Goal: Find specific page/section: Find specific page/section

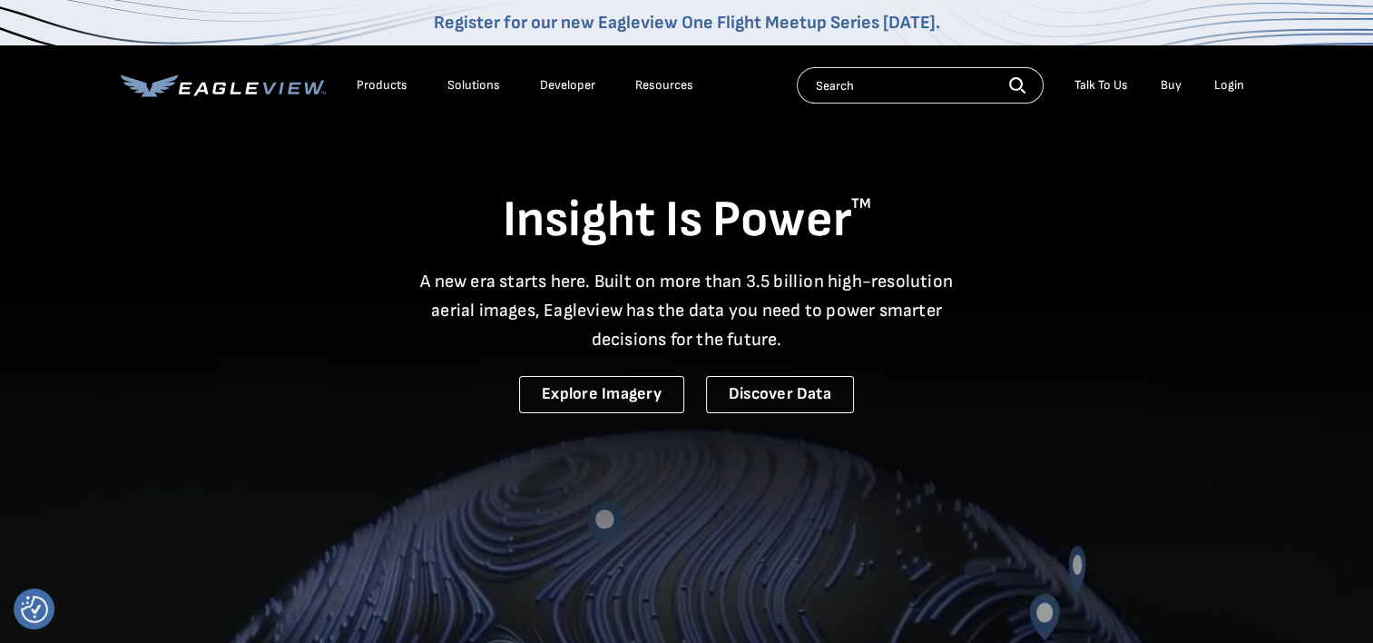
click at [879, 77] on input "text" at bounding box center [920, 85] width 247 height 36
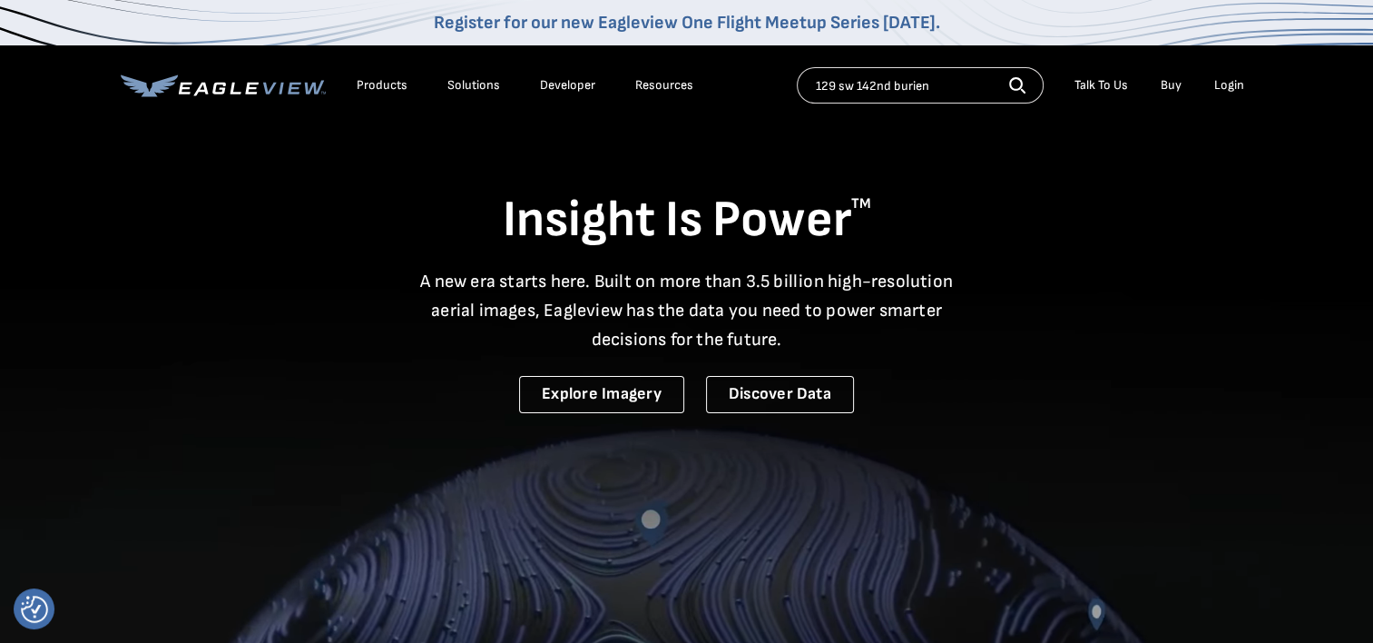
type input "129 sw 142nd burien"
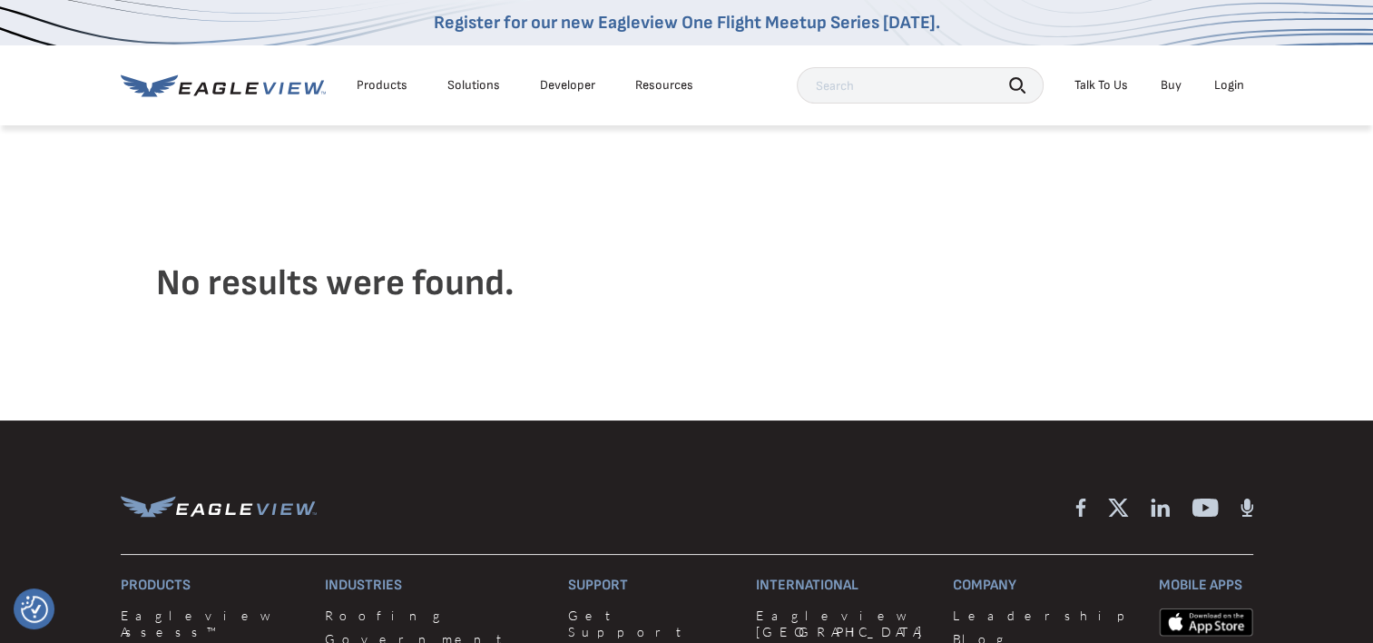
click at [869, 84] on input "text" at bounding box center [920, 85] width 247 height 36
click at [284, 91] on icon at bounding box center [223, 85] width 205 height 23
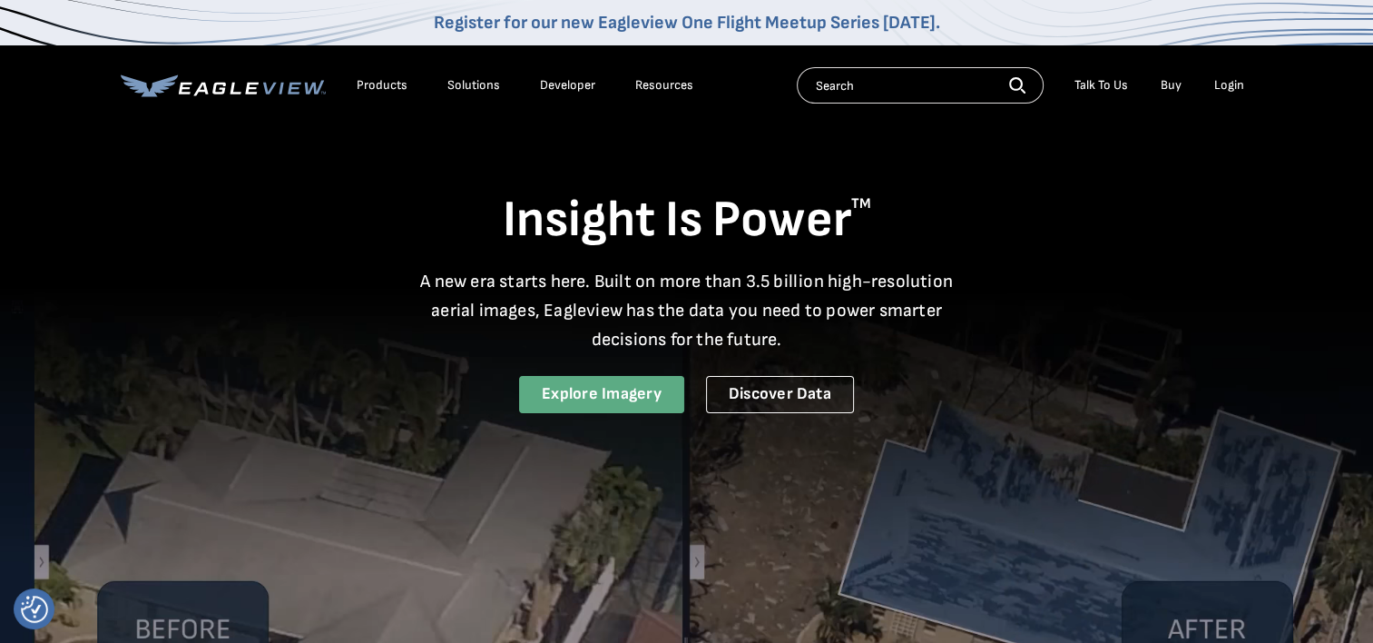
click at [617, 401] on link "Explore Imagery" at bounding box center [601, 394] width 165 height 37
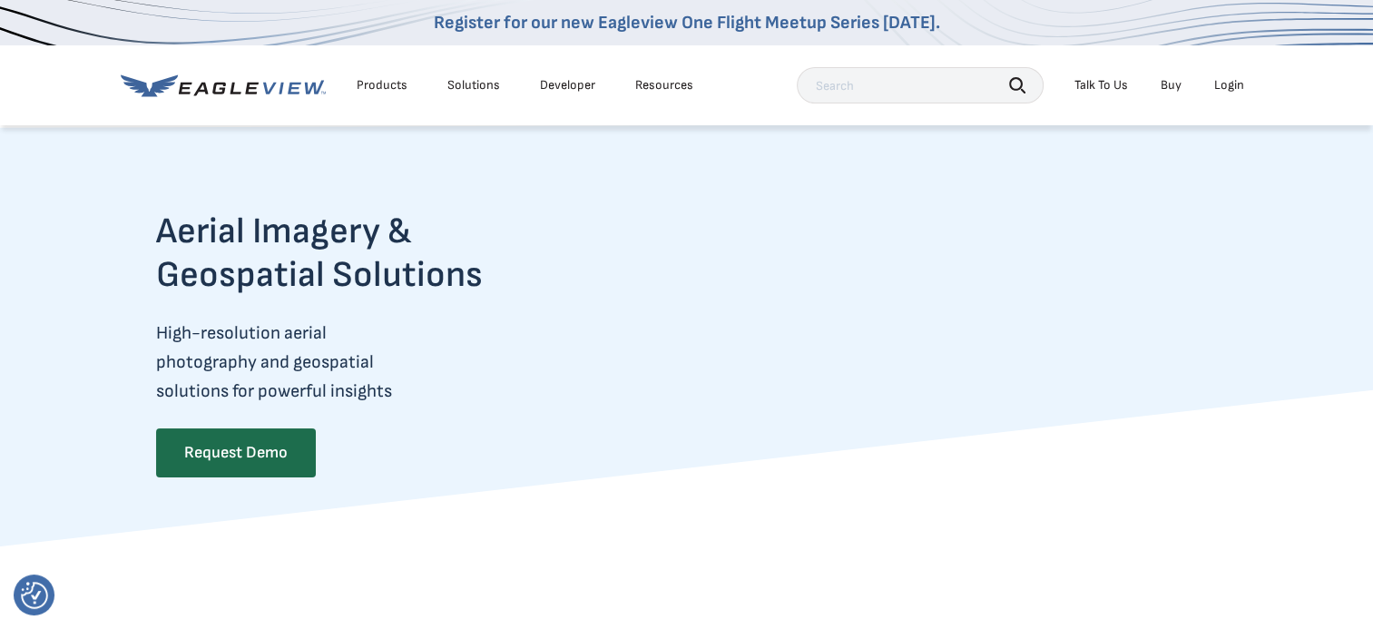
click at [378, 84] on div "Products" at bounding box center [382, 85] width 51 height 16
